Goal: Check status

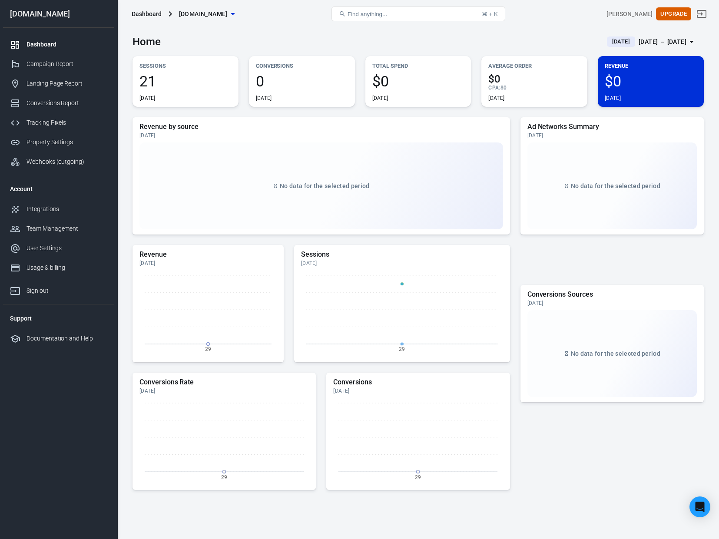
click at [263, 68] on p "Conversions" at bounding box center [302, 65] width 92 height 9
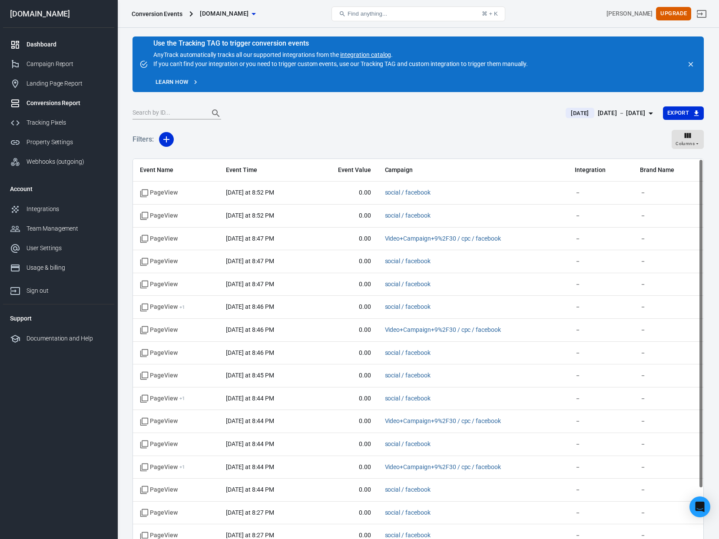
click at [34, 39] on link "Dashboard" at bounding box center [58, 45] width 111 height 20
